Goal: Task Accomplishment & Management: Use online tool/utility

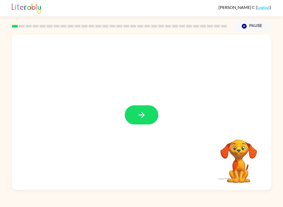
click at [143, 114] on icon "button" at bounding box center [141, 115] width 6 height 6
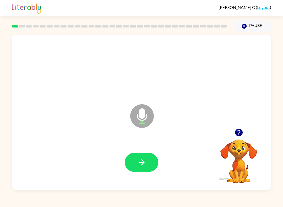
click at [142, 166] on icon "button" at bounding box center [141, 162] width 9 height 9
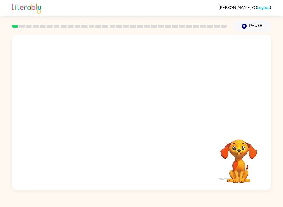
click at [212, 156] on video "Your browser must support playing .mp4 files to use Literably. Please try using…" at bounding box center [239, 157] width 52 height 52
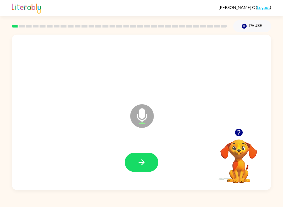
click at [145, 164] on icon "button" at bounding box center [141, 162] width 9 height 9
click at [147, 165] on button "button" at bounding box center [142, 162] width 34 height 19
click at [145, 167] on icon "button" at bounding box center [141, 162] width 9 height 9
click at [145, 166] on icon "button" at bounding box center [141, 162] width 9 height 9
click at [148, 162] on button "button" at bounding box center [142, 162] width 34 height 19
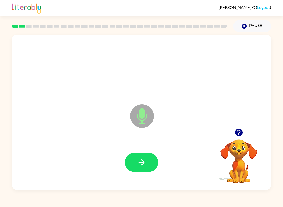
click at [145, 168] on button "button" at bounding box center [142, 162] width 34 height 19
click at [150, 168] on button "button" at bounding box center [142, 162] width 34 height 19
click at [149, 167] on button "button" at bounding box center [142, 162] width 34 height 19
click at [143, 168] on button "button" at bounding box center [142, 162] width 34 height 19
click at [147, 166] on button "button" at bounding box center [142, 162] width 34 height 19
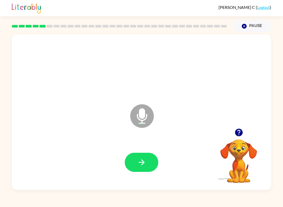
click at [149, 168] on button "button" at bounding box center [142, 162] width 34 height 19
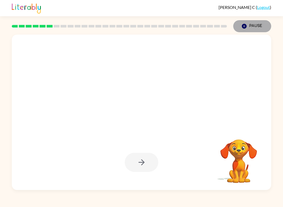
click at [212, 22] on button "Pause Pause" at bounding box center [252, 26] width 38 height 12
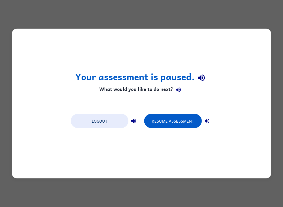
click at [172, 118] on button "Resume Assessment" at bounding box center [173, 121] width 58 height 14
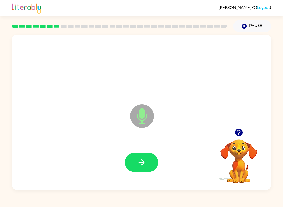
click at [144, 161] on icon "button" at bounding box center [141, 162] width 9 height 9
click at [147, 163] on button "button" at bounding box center [142, 162] width 34 height 19
click at [143, 161] on icon "button" at bounding box center [141, 162] width 6 height 6
click at [144, 166] on icon "button" at bounding box center [141, 162] width 9 height 9
click at [150, 164] on button "button" at bounding box center [142, 162] width 34 height 19
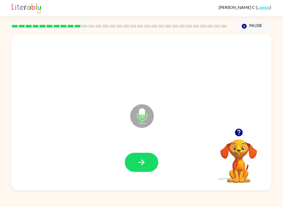
click at [147, 166] on button "button" at bounding box center [142, 162] width 34 height 19
click at [145, 166] on icon "button" at bounding box center [141, 162] width 9 height 9
click at [142, 168] on button "button" at bounding box center [142, 162] width 34 height 19
click at [146, 162] on icon "button" at bounding box center [141, 162] width 9 height 9
click at [147, 167] on button "button" at bounding box center [142, 162] width 34 height 19
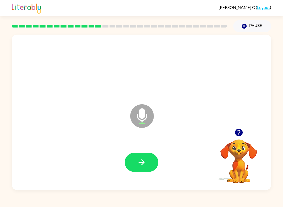
click at [147, 162] on button "button" at bounding box center [142, 162] width 34 height 19
click at [143, 170] on button "button" at bounding box center [142, 162] width 34 height 19
click at [150, 163] on button "button" at bounding box center [142, 162] width 34 height 19
click at [148, 168] on button "button" at bounding box center [142, 162] width 34 height 19
click at [142, 167] on icon "button" at bounding box center [141, 162] width 9 height 9
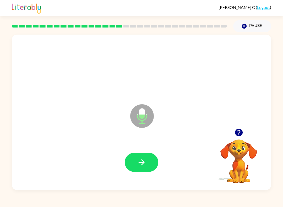
click at [143, 166] on icon "button" at bounding box center [141, 162] width 9 height 9
click at [137, 171] on button "button" at bounding box center [142, 162] width 34 height 19
click at [146, 172] on button "button" at bounding box center [142, 162] width 34 height 19
click at [145, 163] on icon "button" at bounding box center [141, 162] width 9 height 9
click at [145, 167] on icon "button" at bounding box center [141, 162] width 9 height 9
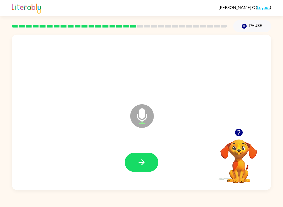
click at [144, 166] on icon "button" at bounding box center [141, 162] width 9 height 9
click at [147, 163] on button "button" at bounding box center [142, 162] width 34 height 19
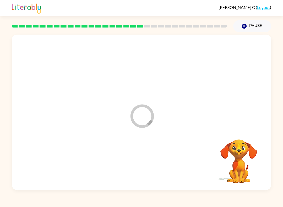
click at [212, 168] on video "Your browser must support playing .mp4 files to use Literably. Please try using…" at bounding box center [239, 157] width 52 height 52
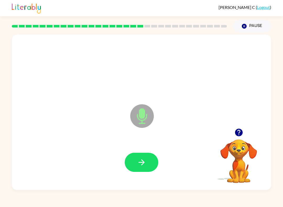
click at [150, 160] on button "button" at bounding box center [142, 162] width 34 height 19
click at [146, 164] on button "button" at bounding box center [142, 162] width 34 height 19
click at [153, 166] on button "button" at bounding box center [142, 162] width 34 height 19
click at [150, 167] on button "button" at bounding box center [142, 162] width 34 height 19
click at [153, 160] on button "button" at bounding box center [142, 162] width 34 height 19
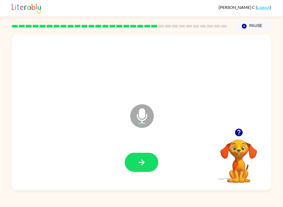
click at [140, 162] on icon "button" at bounding box center [141, 162] width 9 height 9
click at [146, 167] on button "button" at bounding box center [142, 162] width 34 height 19
click at [136, 162] on button "button" at bounding box center [142, 162] width 34 height 19
click at [145, 157] on button "button" at bounding box center [142, 162] width 34 height 19
click at [141, 167] on button "button" at bounding box center [142, 162] width 34 height 19
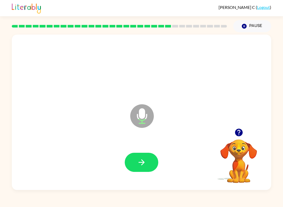
click at [148, 168] on button "button" at bounding box center [142, 162] width 34 height 19
click at [151, 159] on button "button" at bounding box center [142, 162] width 34 height 19
click at [145, 169] on button "button" at bounding box center [142, 162] width 34 height 19
click at [146, 158] on button "button" at bounding box center [142, 162] width 34 height 19
click at [140, 166] on icon "button" at bounding box center [141, 162] width 9 height 9
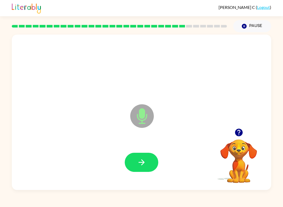
click at [144, 168] on button "button" at bounding box center [142, 162] width 34 height 19
click at [148, 166] on button "button" at bounding box center [142, 162] width 34 height 19
click at [140, 162] on icon "button" at bounding box center [141, 162] width 9 height 9
click at [139, 164] on icon "button" at bounding box center [141, 162] width 9 height 9
click at [144, 169] on button "button" at bounding box center [142, 162] width 34 height 19
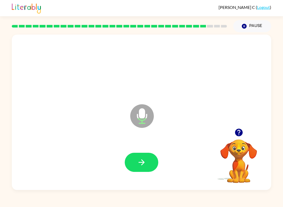
click at [147, 171] on button "button" at bounding box center [142, 162] width 34 height 19
click at [138, 167] on icon "button" at bounding box center [141, 162] width 9 height 9
click at [144, 167] on button "button" at bounding box center [142, 162] width 34 height 19
click at [140, 168] on button "button" at bounding box center [142, 162] width 34 height 19
click at [148, 166] on button "button" at bounding box center [142, 162] width 34 height 19
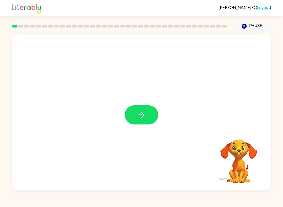
click at [141, 120] on button "button" at bounding box center [142, 114] width 34 height 19
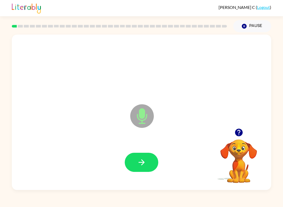
click at [133, 164] on button "button" at bounding box center [142, 162] width 34 height 19
click at [145, 168] on button "button" at bounding box center [142, 162] width 34 height 19
click at [145, 172] on button "button" at bounding box center [142, 162] width 34 height 19
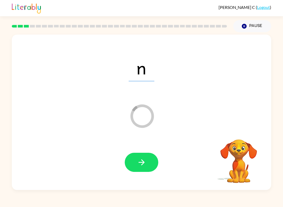
click at [147, 168] on button "button" at bounding box center [142, 162] width 34 height 19
click at [146, 169] on button "button" at bounding box center [142, 162] width 34 height 19
click at [146, 171] on button "button" at bounding box center [142, 162] width 34 height 19
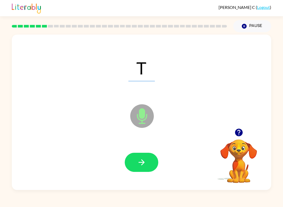
click at [157, 163] on button "button" at bounding box center [142, 162] width 34 height 19
click at [148, 166] on button "button" at bounding box center [142, 162] width 34 height 19
click at [149, 161] on button "button" at bounding box center [142, 162] width 34 height 19
click at [137, 166] on button "button" at bounding box center [142, 162] width 34 height 19
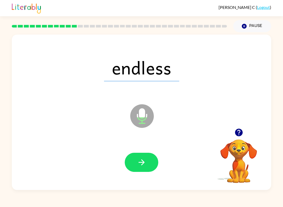
click at [250, 25] on button "Pause Pause" at bounding box center [252, 26] width 38 height 12
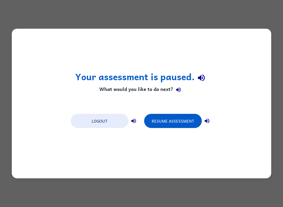
click at [173, 115] on button "Resume Assessment" at bounding box center [173, 121] width 58 height 14
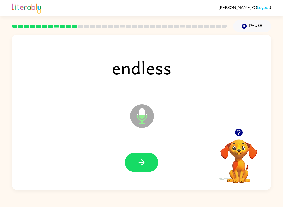
click at [146, 165] on icon "button" at bounding box center [141, 162] width 9 height 9
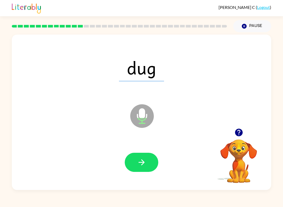
click at [143, 169] on button "button" at bounding box center [142, 162] width 34 height 19
click at [146, 170] on button "button" at bounding box center [142, 162] width 34 height 19
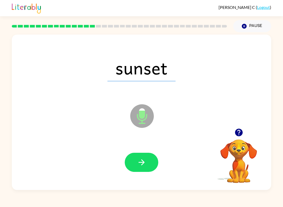
click at [146, 168] on button "button" at bounding box center [142, 162] width 34 height 19
click at [150, 167] on button "button" at bounding box center [142, 162] width 34 height 19
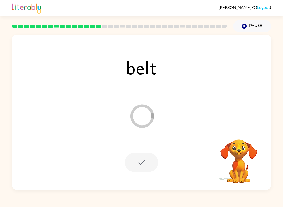
click at [142, 164] on div at bounding box center [142, 162] width 34 height 19
click at [145, 167] on div at bounding box center [142, 162] width 34 height 19
click at [152, 166] on div at bounding box center [142, 162] width 34 height 19
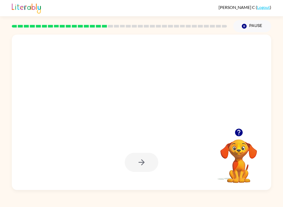
click at [142, 169] on div at bounding box center [142, 162] width 34 height 19
click at [144, 169] on div at bounding box center [142, 162] width 34 height 19
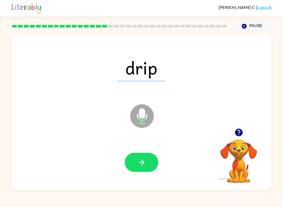
click at [150, 164] on button "button" at bounding box center [142, 162] width 34 height 19
click at [148, 171] on button "button" at bounding box center [142, 162] width 34 height 19
click at [143, 168] on button "button" at bounding box center [142, 162] width 34 height 19
click at [145, 164] on icon "button" at bounding box center [141, 162] width 9 height 9
click at [135, 163] on button "button" at bounding box center [142, 162] width 34 height 19
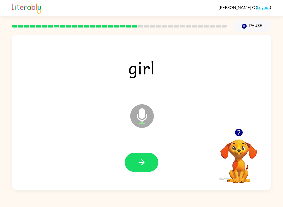
click at [148, 167] on button "button" at bounding box center [142, 162] width 34 height 19
click at [140, 159] on icon "button" at bounding box center [141, 162] width 9 height 9
click at [148, 168] on button "button" at bounding box center [142, 162] width 34 height 19
click at [144, 172] on button "button" at bounding box center [142, 162] width 34 height 19
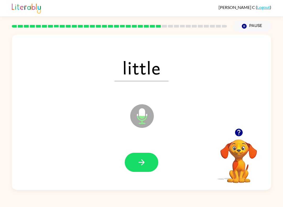
click at [147, 163] on button "button" at bounding box center [142, 162] width 34 height 19
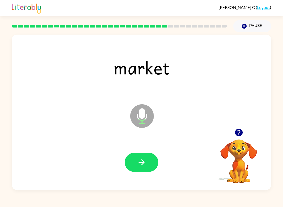
click at [145, 167] on icon "button" at bounding box center [141, 162] width 9 height 9
click at [139, 164] on icon "button" at bounding box center [141, 162] width 9 height 9
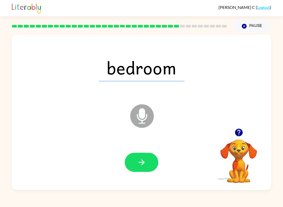
click at [145, 168] on button "button" at bounding box center [142, 162] width 34 height 19
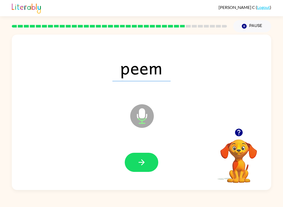
click at [131, 165] on button "button" at bounding box center [142, 162] width 34 height 19
click at [147, 167] on button "button" at bounding box center [142, 162] width 34 height 19
click at [142, 163] on icon "button" at bounding box center [141, 162] width 9 height 9
click at [148, 168] on button "button" at bounding box center [142, 162] width 34 height 19
click at [145, 165] on icon "button" at bounding box center [141, 162] width 9 height 9
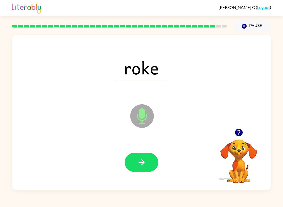
click at [145, 165] on icon "button" at bounding box center [141, 162] width 9 height 9
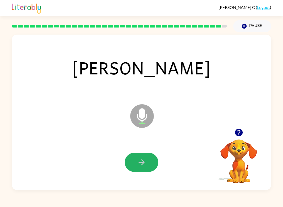
click at [143, 164] on icon "button" at bounding box center [141, 162] width 6 height 6
